Goal: Navigation & Orientation: Find specific page/section

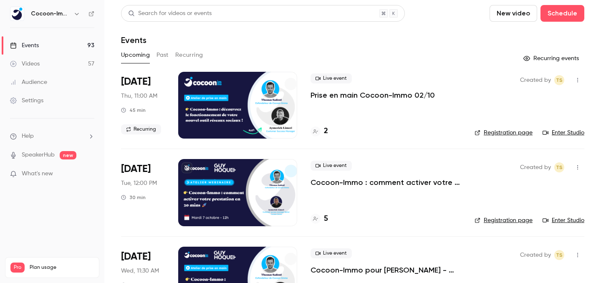
click at [78, 63] on link "Videos 57" at bounding box center [52, 64] width 104 height 18
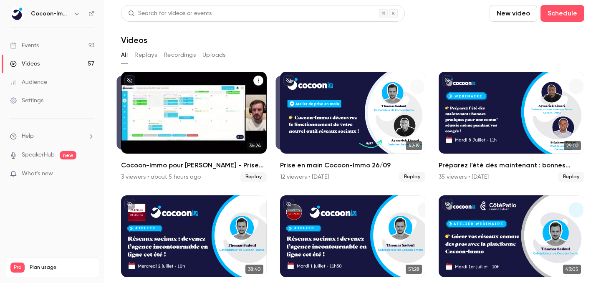
click at [141, 174] on div "3 viewers • about 5 hours ago" at bounding box center [161, 177] width 80 height 8
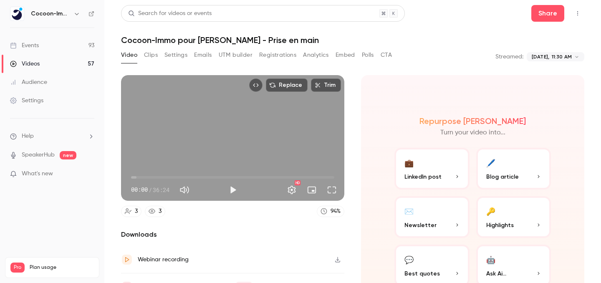
click at [317, 48] on button "Analytics" at bounding box center [316, 54] width 26 height 13
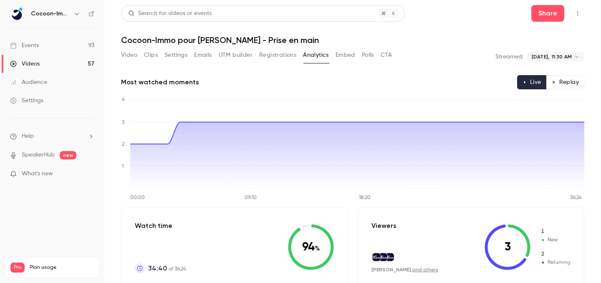
click at [80, 47] on link "Events 93" at bounding box center [52, 45] width 104 height 18
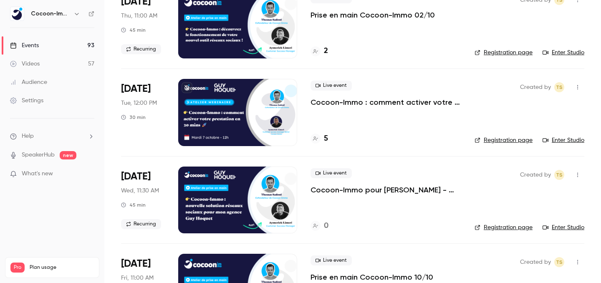
scroll to position [88, 0]
